Goal: Task Accomplishment & Management: Complete application form

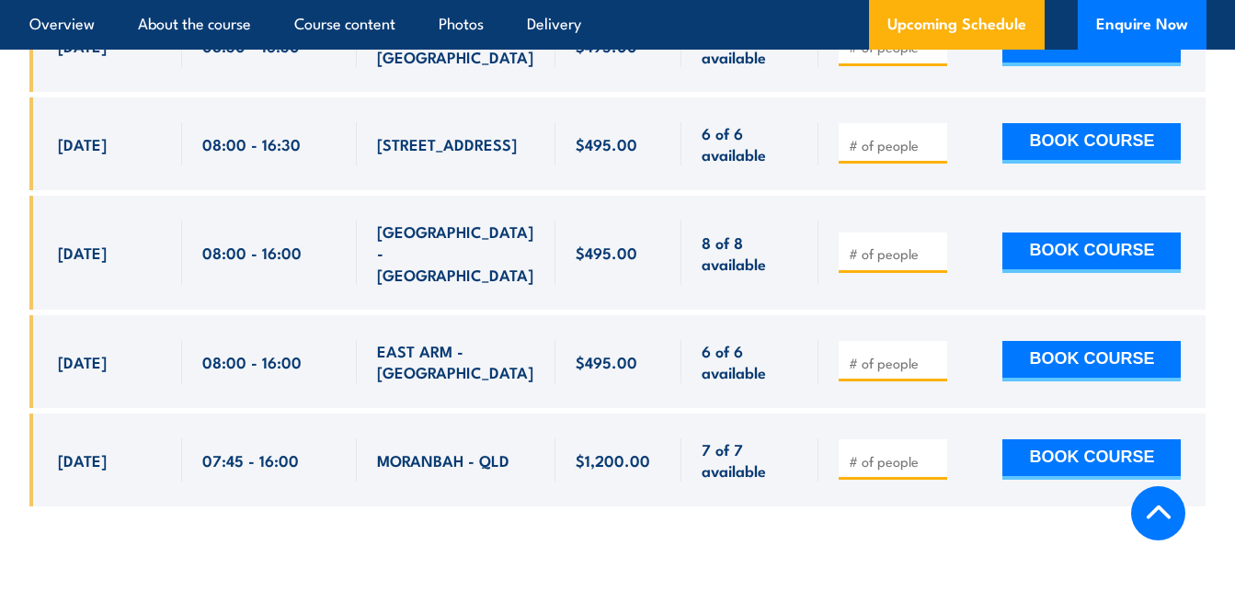
scroll to position [5794, 0]
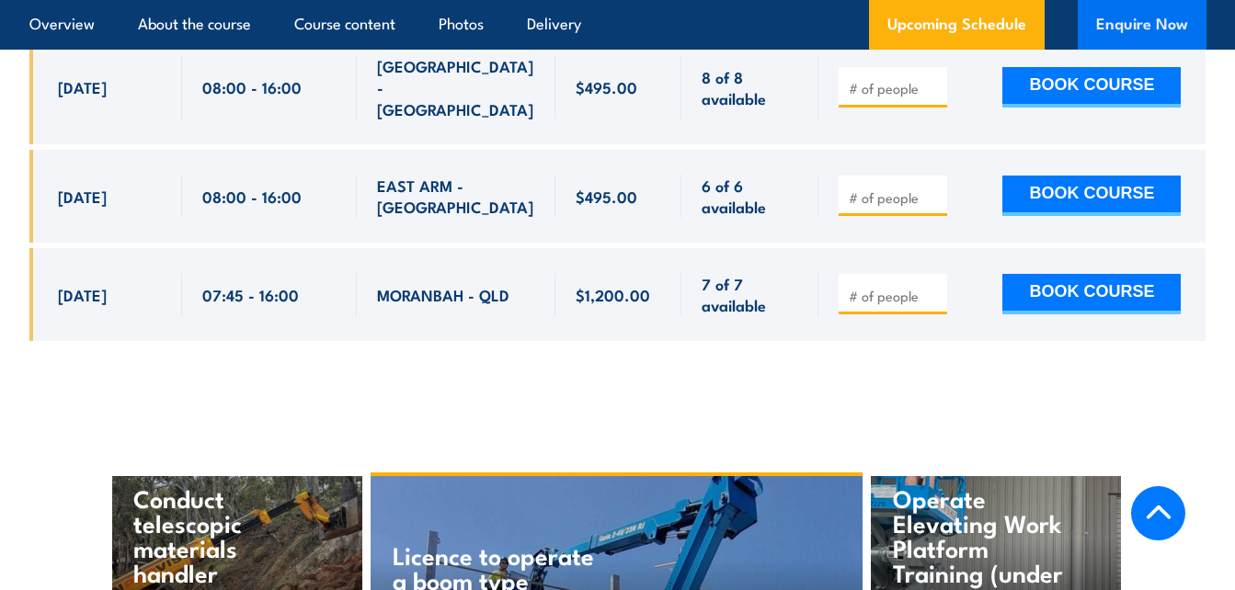
click at [1128, 26] on button "Enquire Now" at bounding box center [1142, 25] width 129 height 50
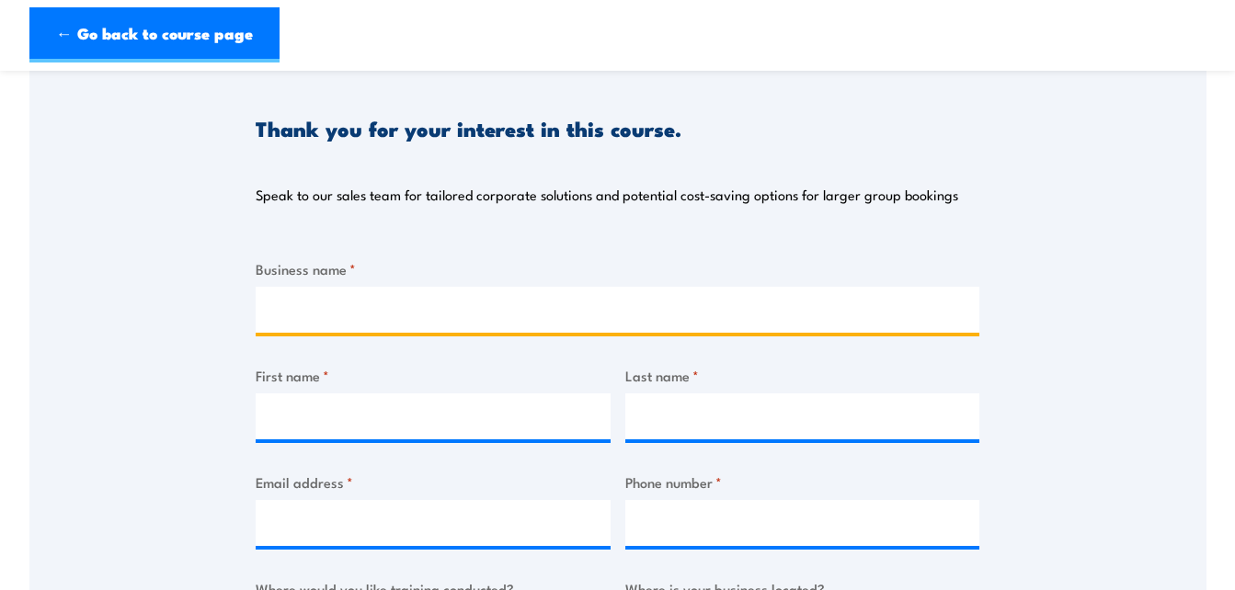
drag, startPoint x: 0, startPoint y: 0, endPoint x: 464, endPoint y: 316, distance: 562.0
click at [464, 316] on input "Business name *" at bounding box center [618, 310] width 724 height 46
type input "Relay Consulting Services"
type input "TERRY"
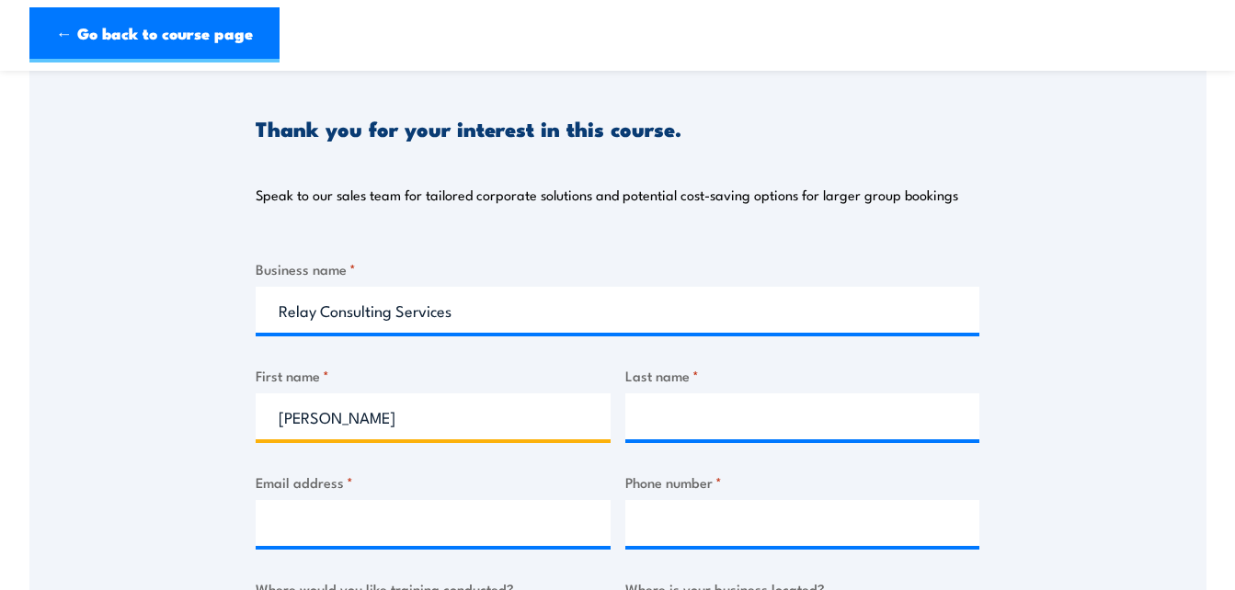
type input "BRENNAN"
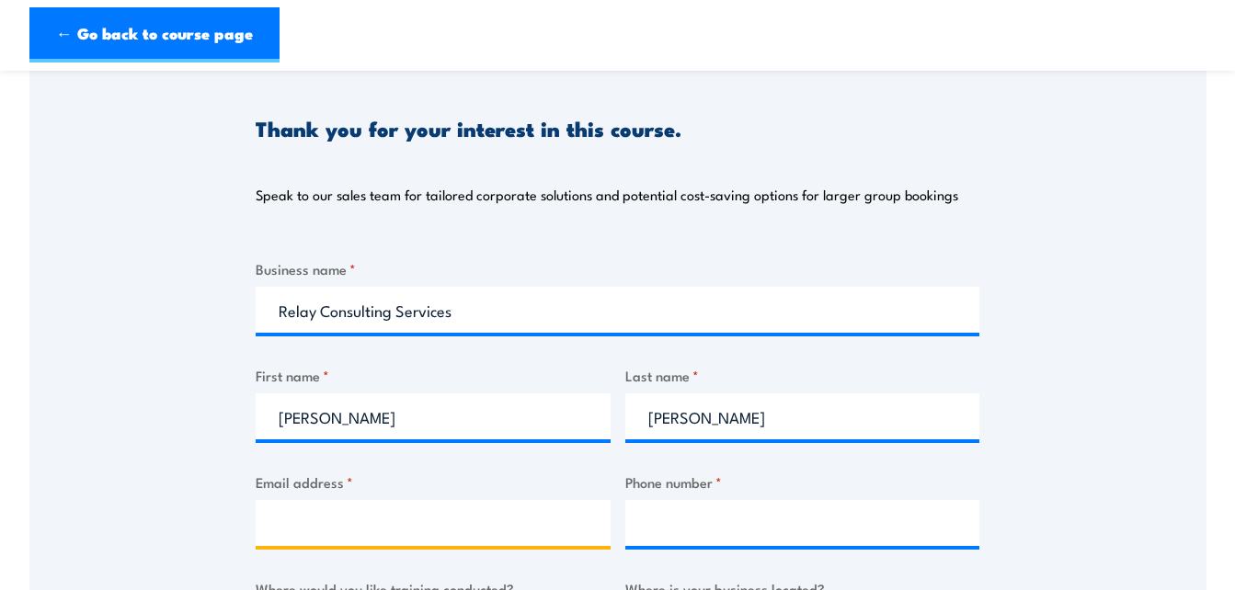
type input "terry@relayconsulting.com.au"
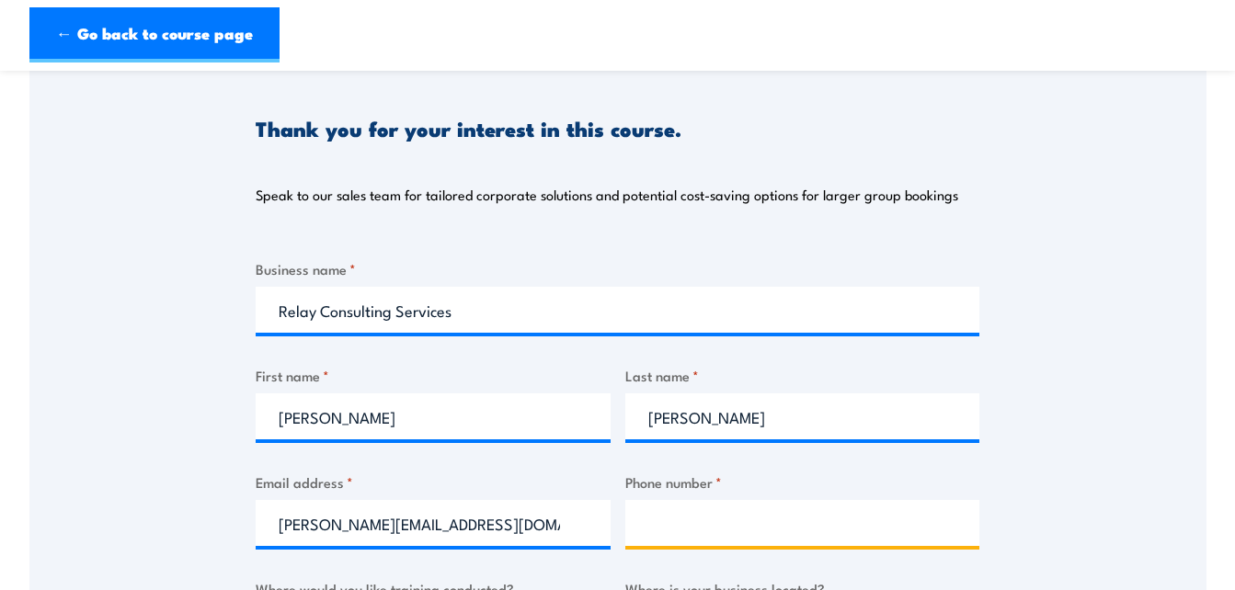
type input "1412490565"
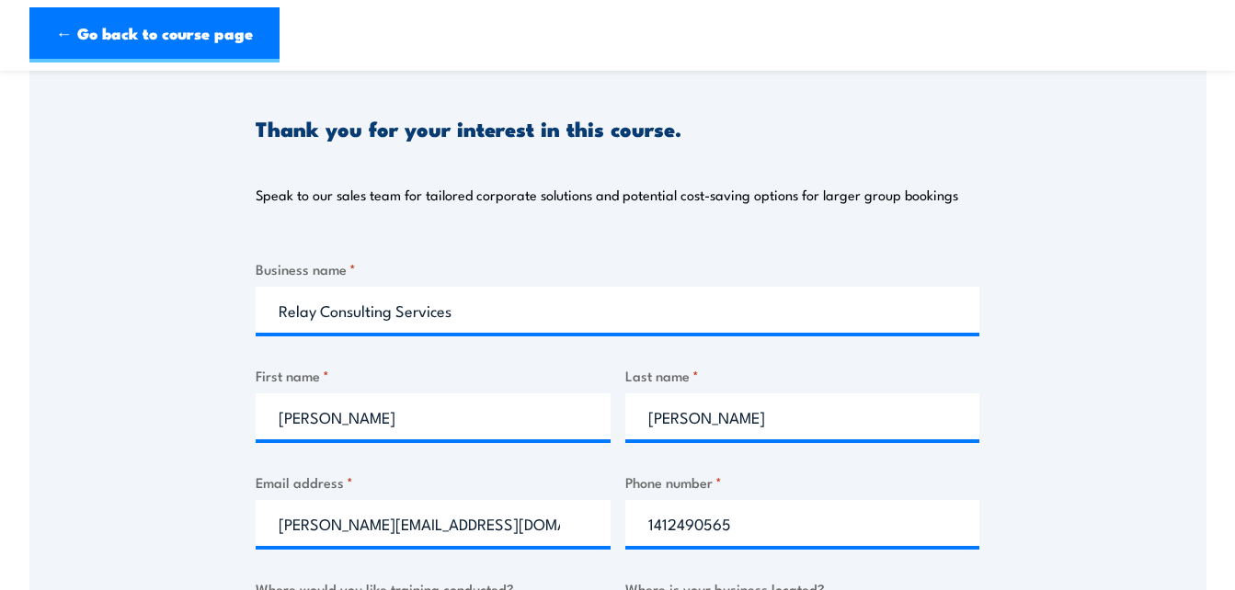
select select "QLD"
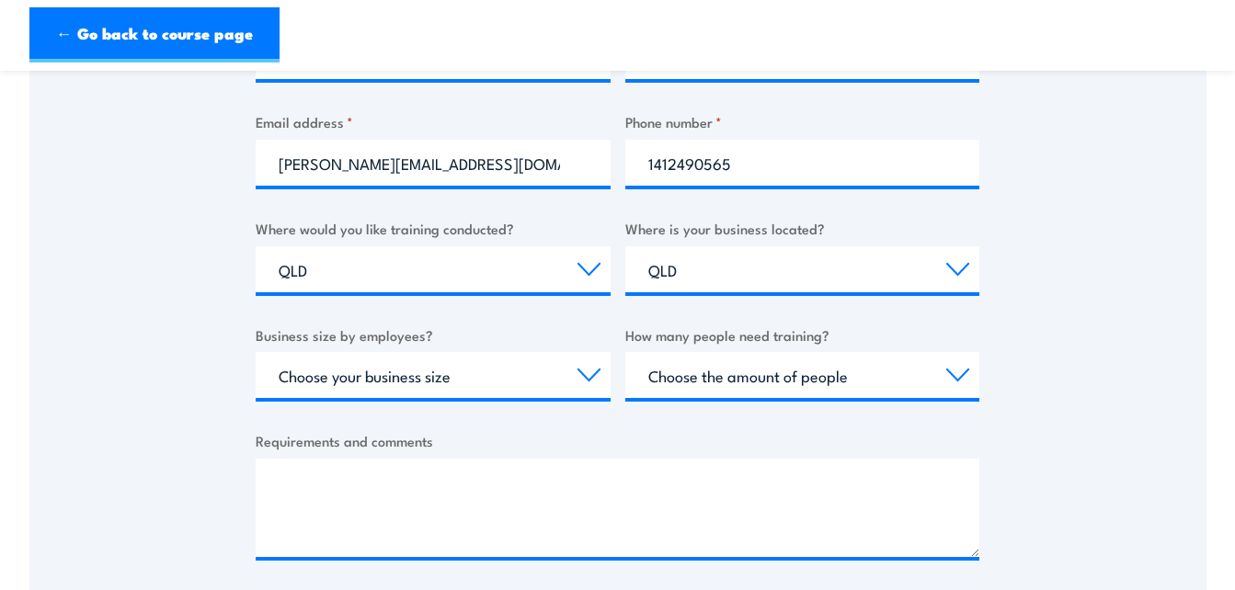
scroll to position [552, 0]
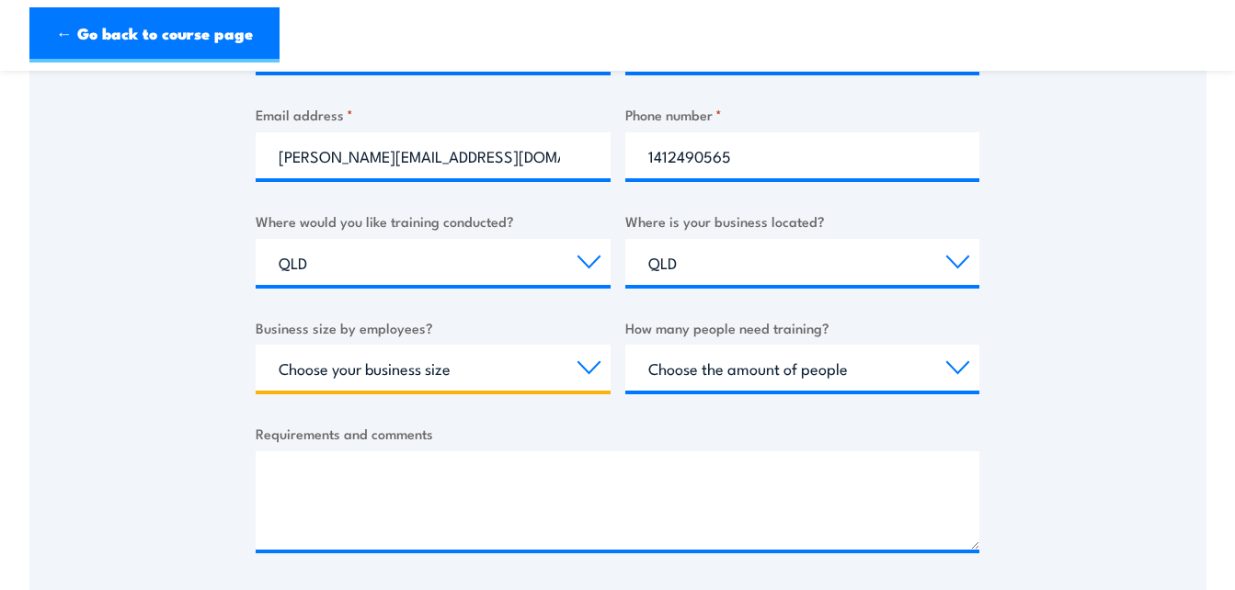
click at [590, 365] on select "Choose your business size 1 to 19 20 to 199 200+" at bounding box center [433, 368] width 355 height 46
select select "1 to 19"
click at [256, 345] on select "Choose your business size 1 to 19 20 to 199 200+" at bounding box center [433, 368] width 355 height 46
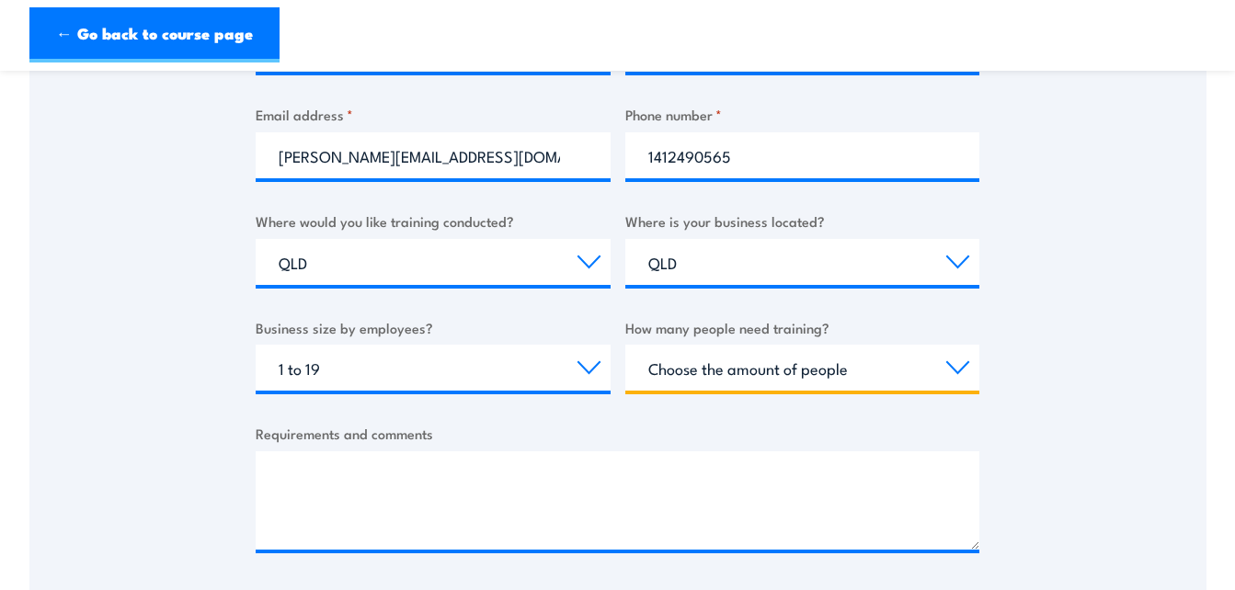
click at [960, 367] on select "Choose the amount of people 1 to 4 5 to 19 20+" at bounding box center [802, 368] width 355 height 46
select select "1 to 4"
click at [625, 345] on select "Choose the amount of people 1 to 4 5 to 19 20+" at bounding box center [802, 368] width 355 height 46
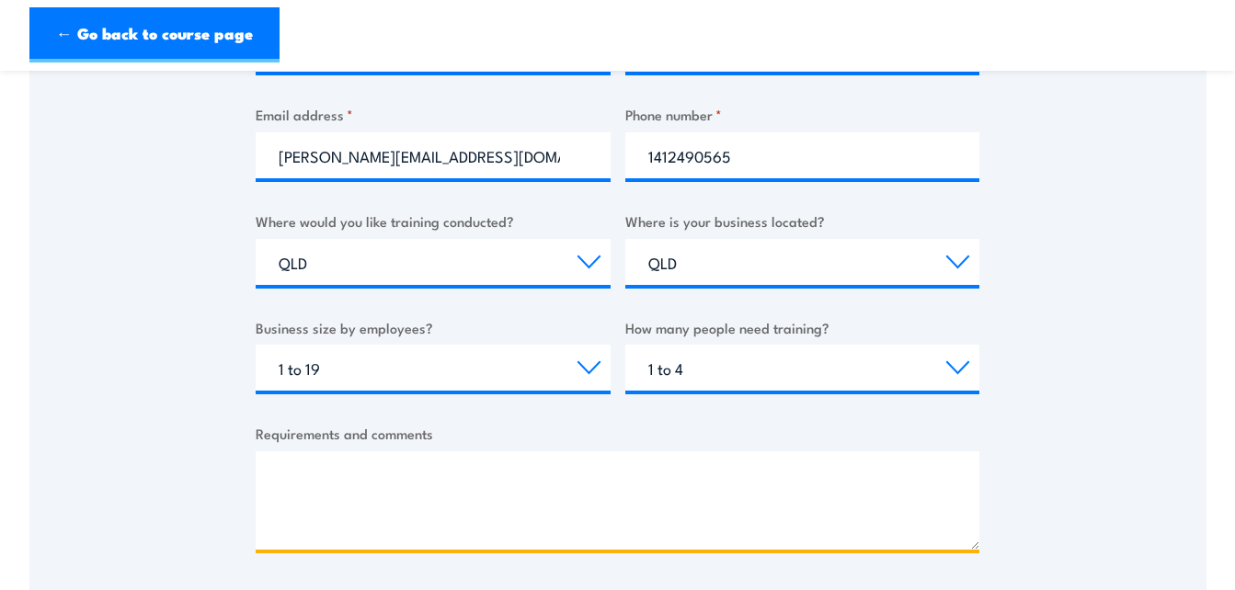
click at [356, 467] on textarea "Requirements and comments" at bounding box center [618, 501] width 724 height 98
paste textarea "Do you provide on site training for forklift licence. I have a client based at …"
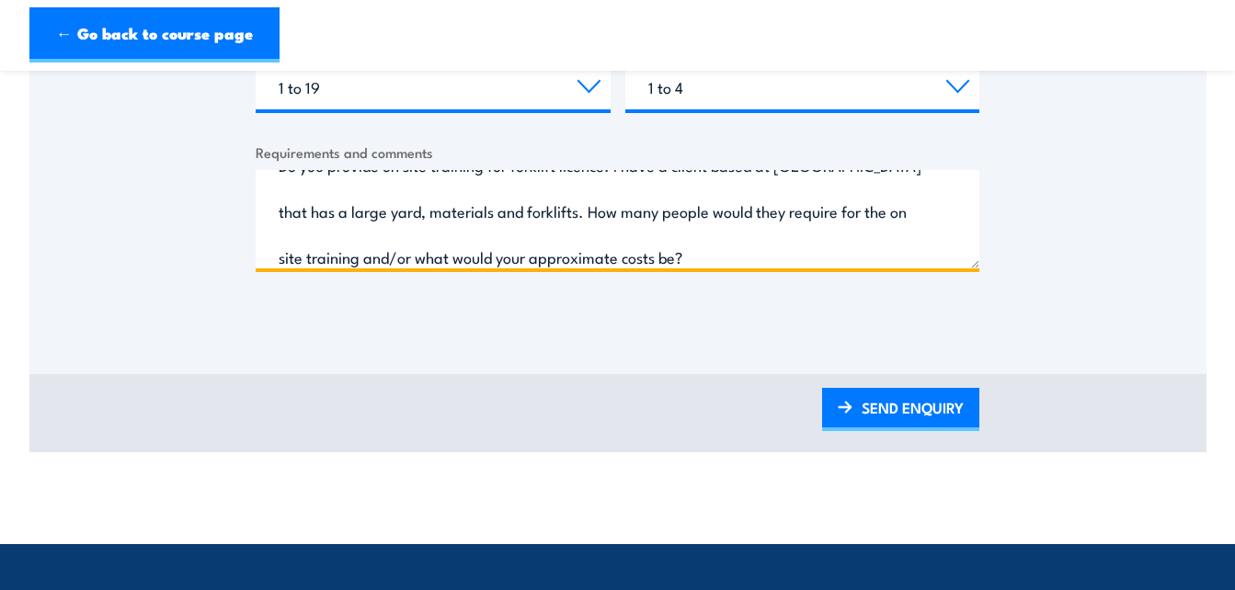
scroll to position [1012, 0]
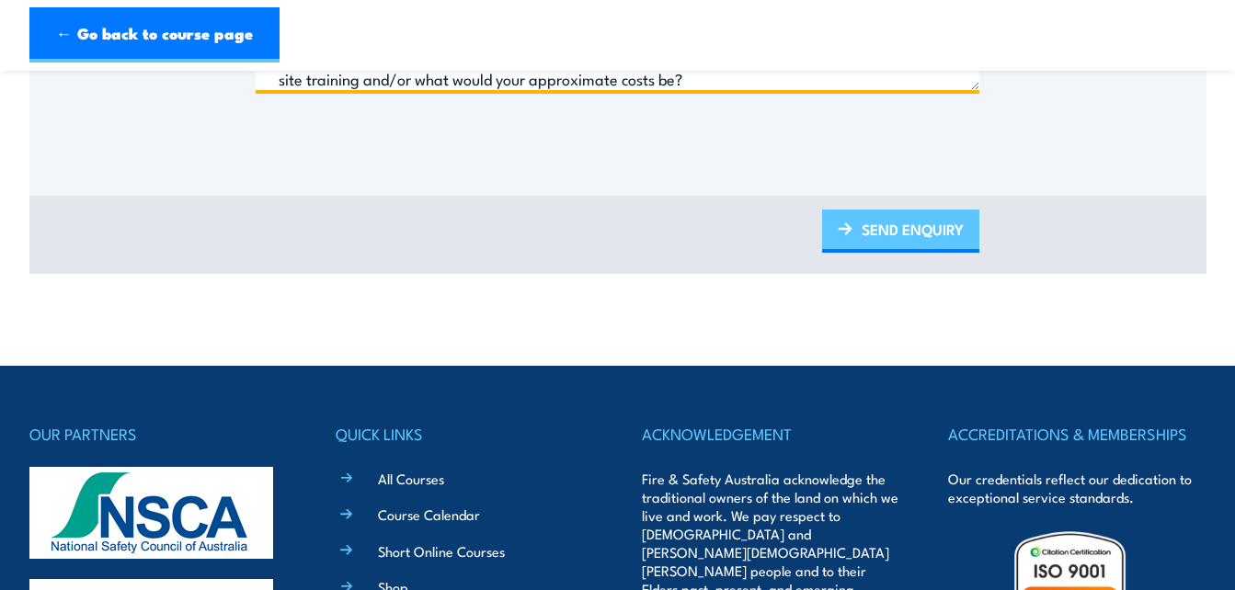
type textarea "Do you provide on site training for forklift licence. I have a client based at …"
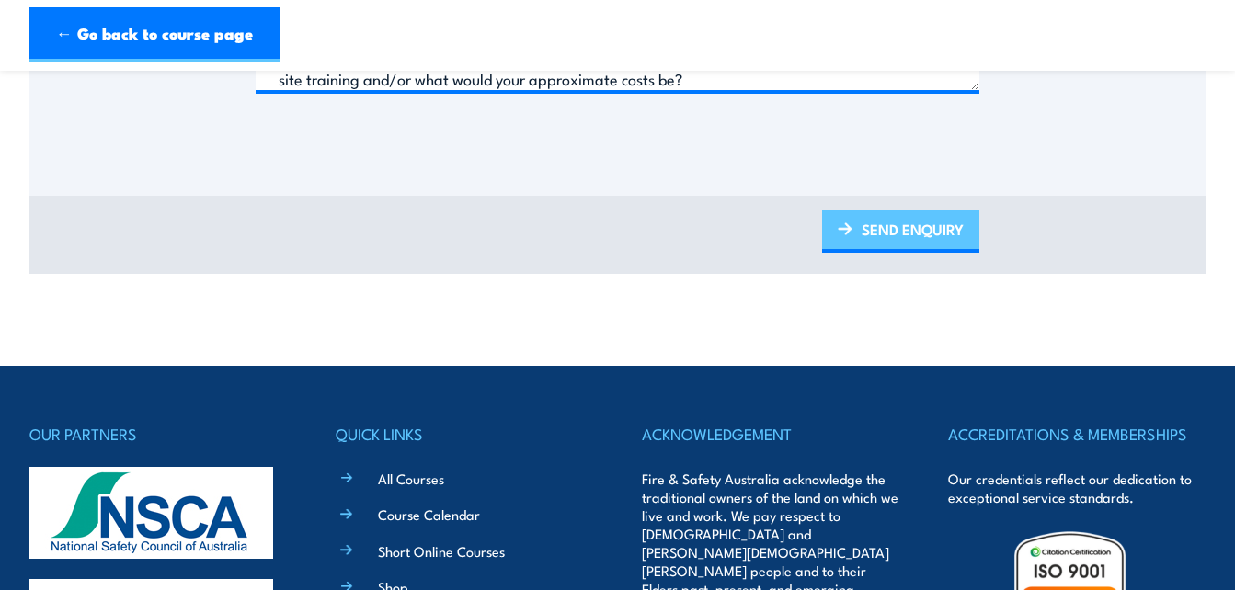
click at [874, 229] on link "SEND ENQUIRY" at bounding box center [900, 231] width 157 height 43
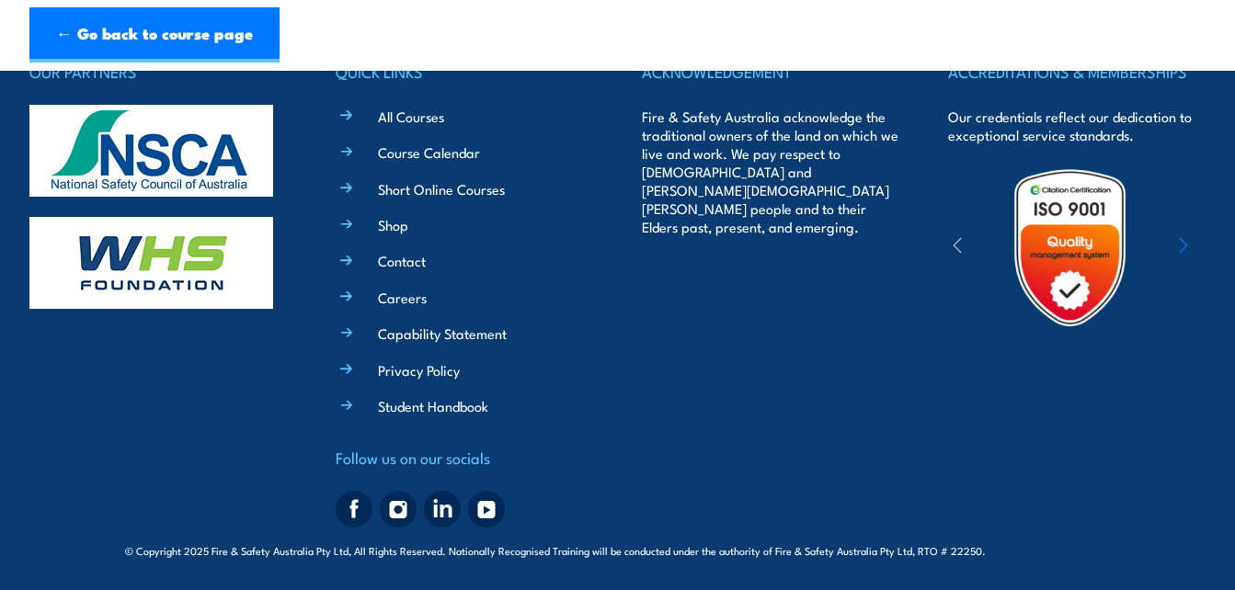
click at [933, 235] on div "OUR PARTNERS QUICK LINKS All Courses Course Calendar Short Online Courses Shop …" at bounding box center [617, 297] width 1177 height 476
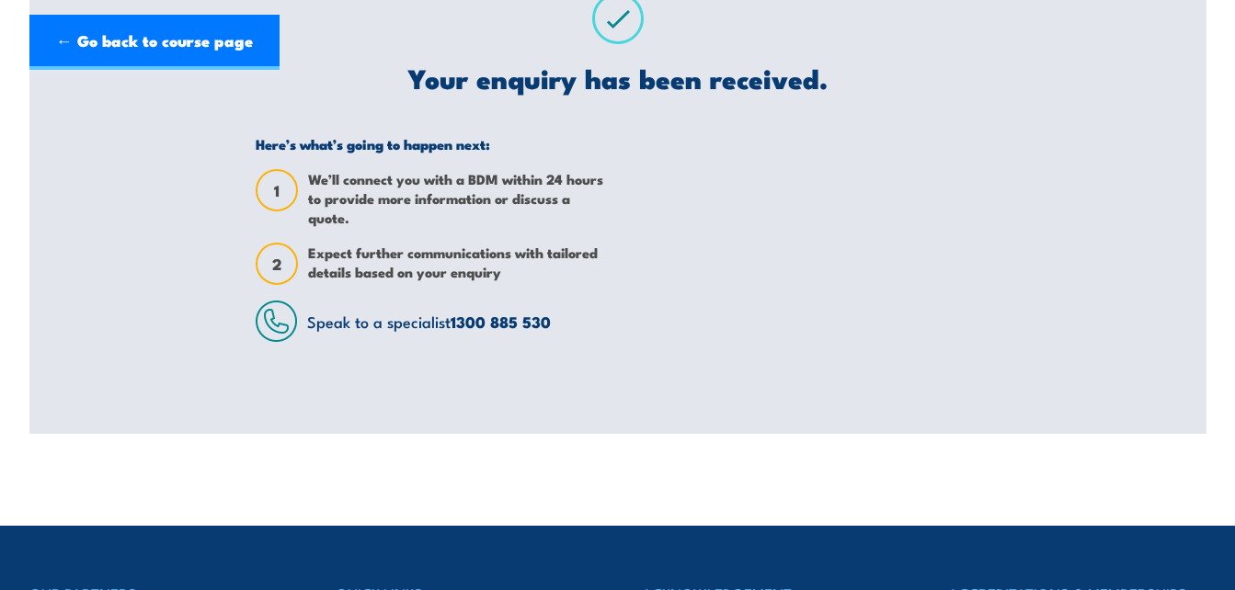
scroll to position [0, 0]
